Goal: Use online tool/utility

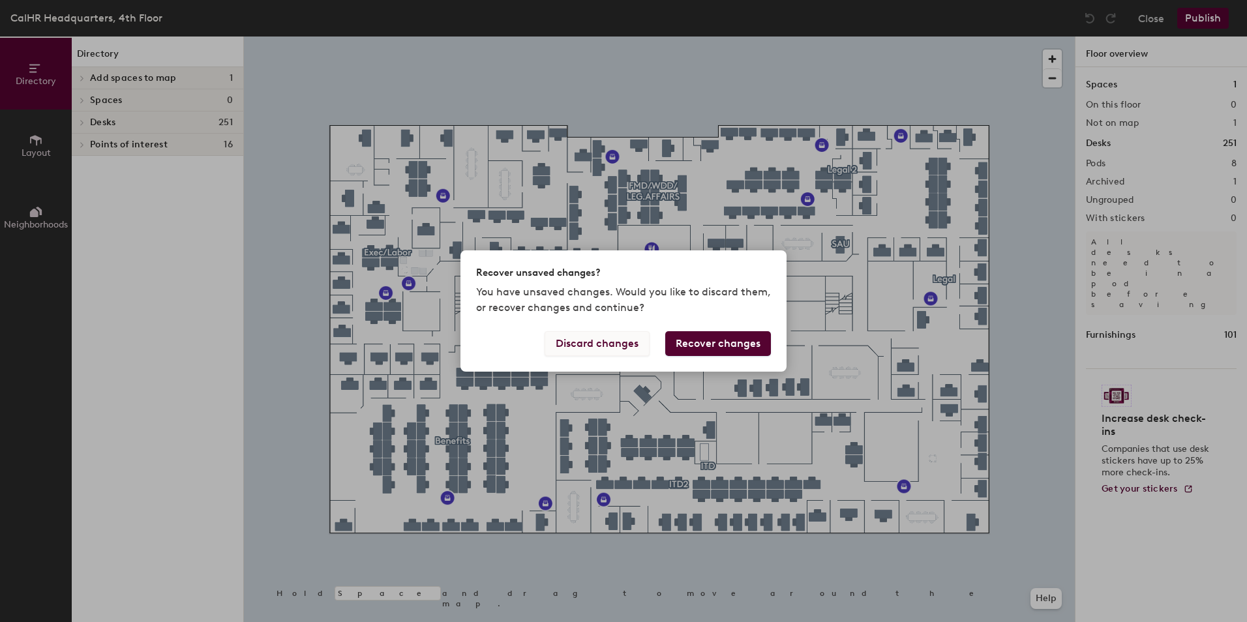
click at [629, 342] on button "Discard changes" at bounding box center [597, 343] width 105 height 25
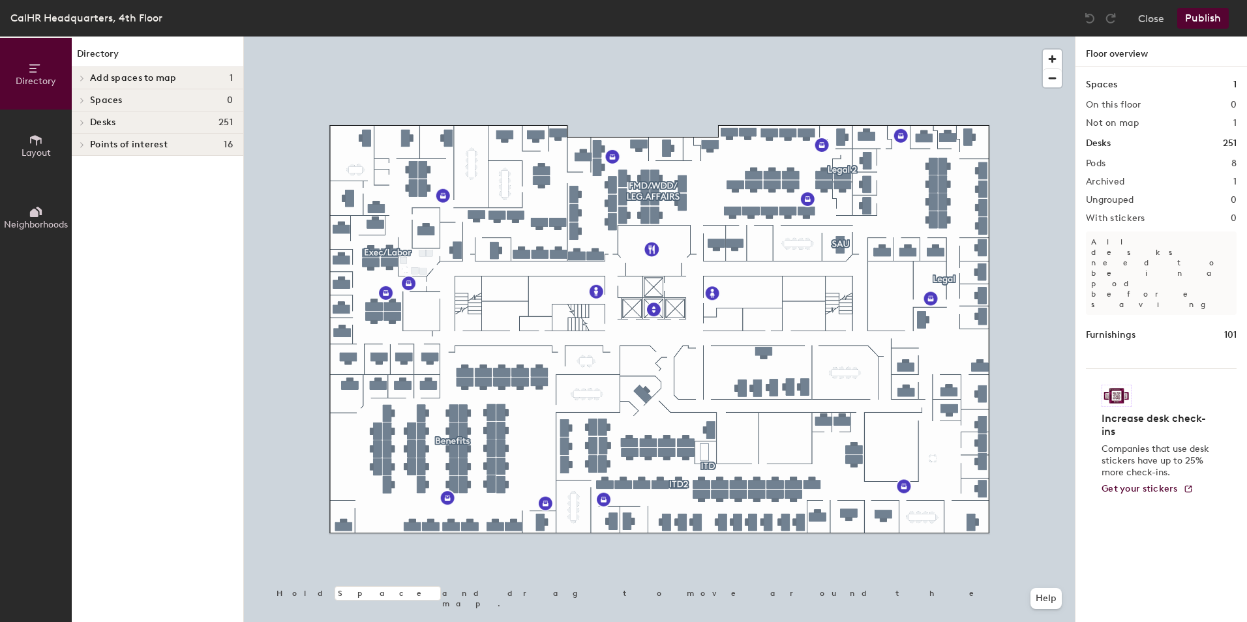
click at [42, 150] on span "Layout" at bounding box center [36, 152] width 29 height 11
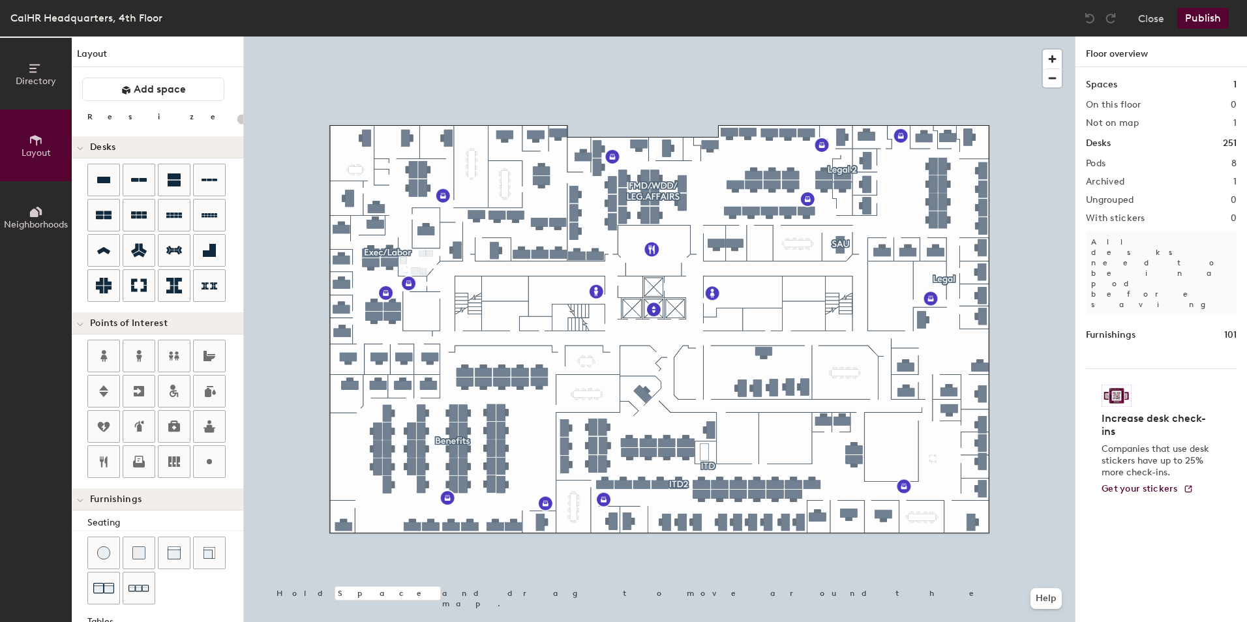
click at [40, 222] on span "Neighborhoods" at bounding box center [36, 224] width 64 height 11
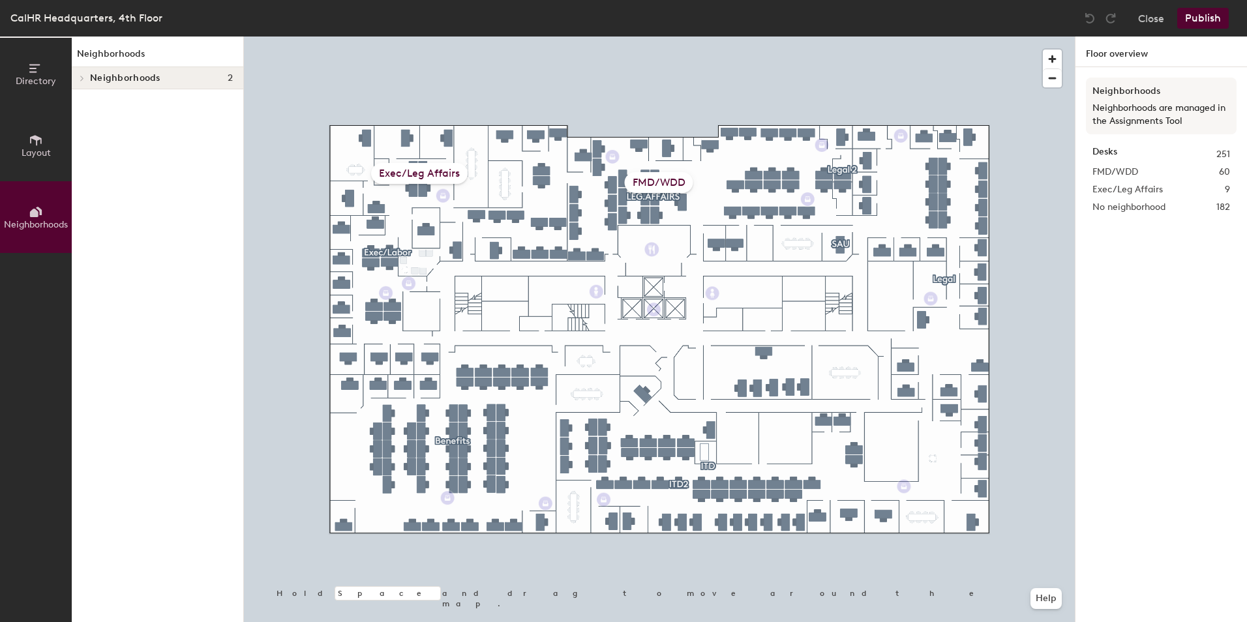
click at [41, 142] on icon at bounding box center [36, 140] width 12 height 10
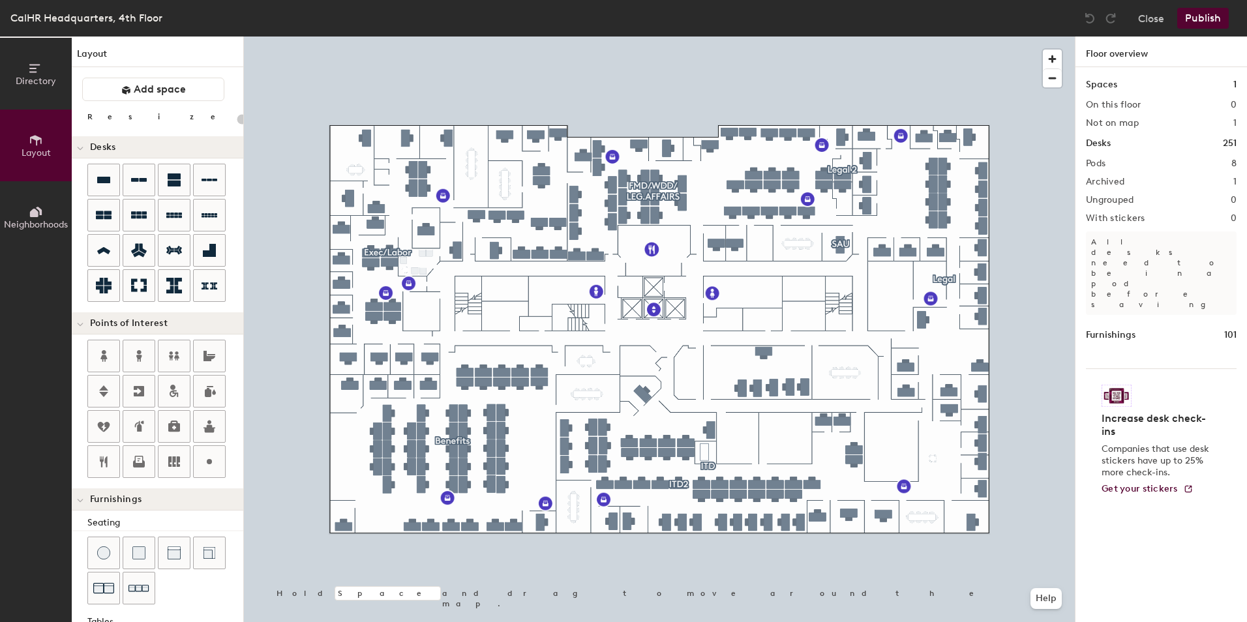
type input "140"
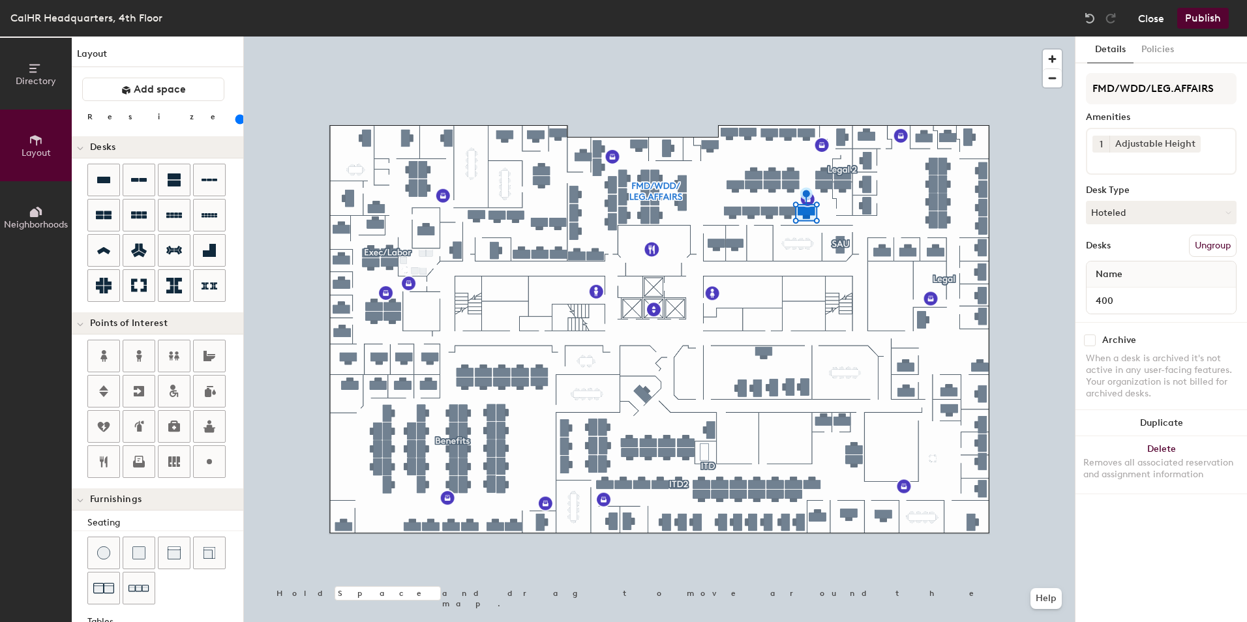
click at [1153, 17] on button "Close" at bounding box center [1151, 18] width 26 height 21
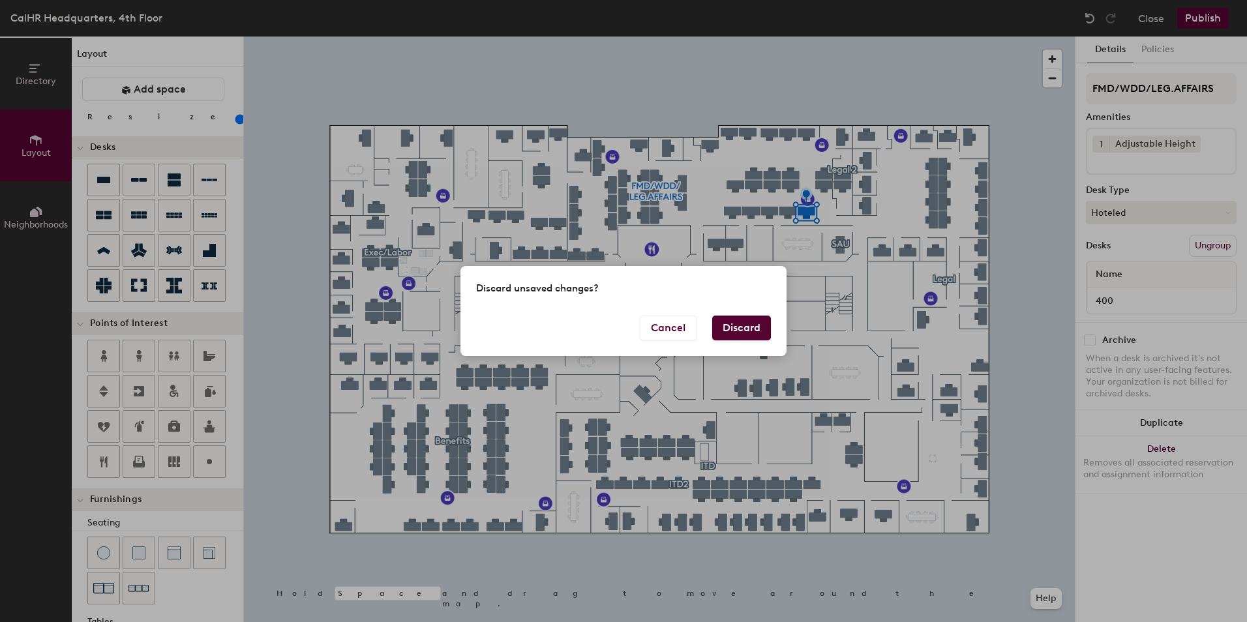
click at [726, 331] on button "Discard" at bounding box center [741, 328] width 59 height 25
